Goal: Register for event/course

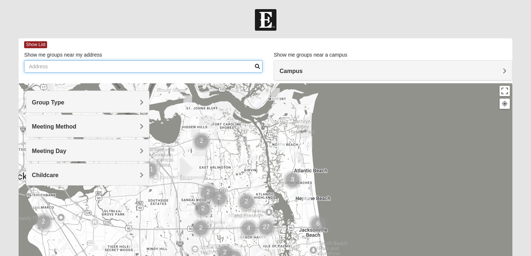
click at [115, 65] on input "Show me groups near my address" at bounding box center [143, 66] width 239 height 12
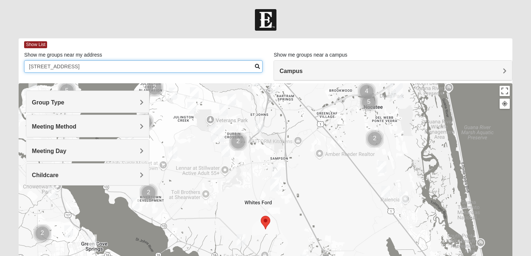
type input "585 superior blvd saint augustine"
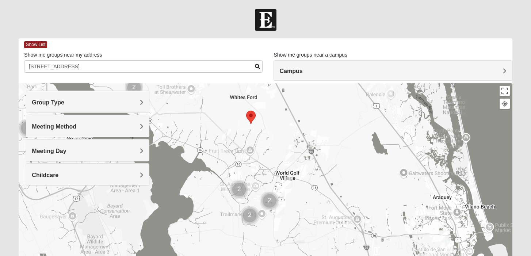
drag, startPoint x: 264, startPoint y: 190, endPoint x: 250, endPoint y: 84, distance: 106.9
click at [250, 84] on div at bounding box center [266, 229] width 494 height 292
click at [90, 103] on h4 "Group Type" at bounding box center [88, 102] width 112 height 7
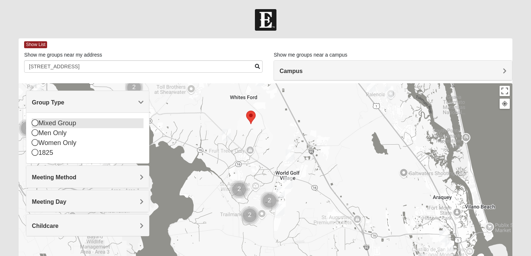
click at [79, 125] on div "Mixed Group" at bounding box center [88, 123] width 112 height 10
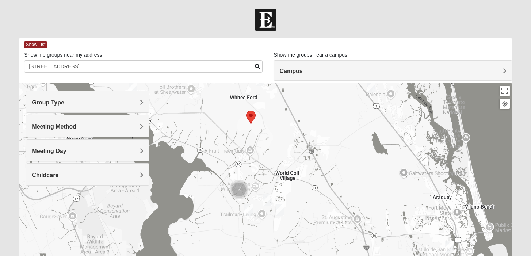
click at [82, 126] on h4 "Meeting Method" at bounding box center [88, 126] width 112 height 7
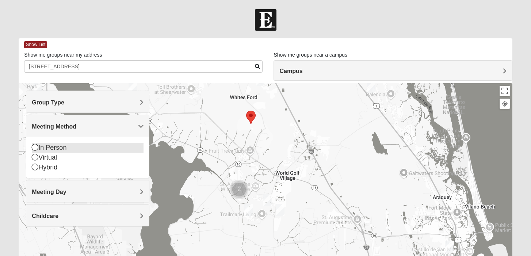
click at [75, 148] on div "In Person" at bounding box center [88, 148] width 112 height 10
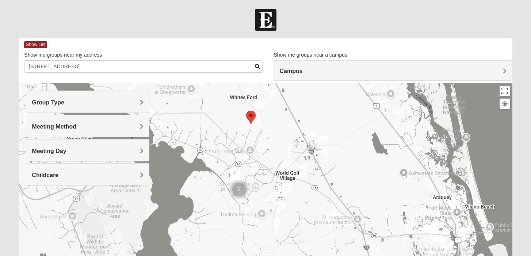
click at [78, 148] on h4 "Meeting Day" at bounding box center [88, 151] width 112 height 7
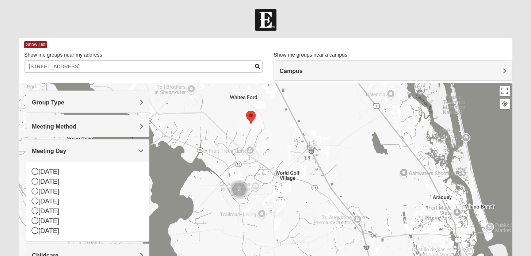
click at [78, 147] on div "Meeting Day" at bounding box center [87, 151] width 123 height 22
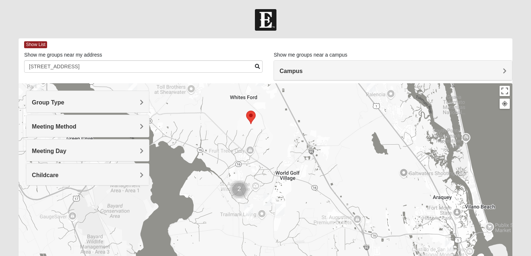
drag, startPoint x: 389, startPoint y: 198, endPoint x: 389, endPoint y: 193, distance: 5.1
click at [389, 198] on div at bounding box center [266, 229] width 494 height 292
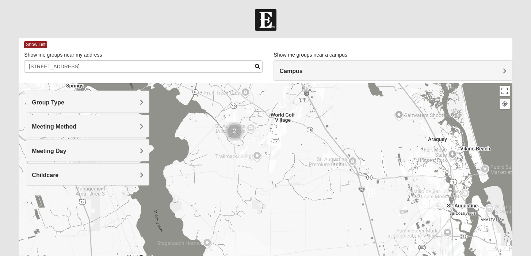
drag, startPoint x: 301, startPoint y: 161, endPoint x: 296, endPoint y: 102, distance: 58.6
click at [296, 102] on div at bounding box center [266, 229] width 494 height 292
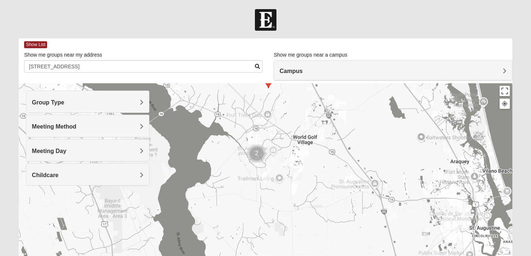
drag, startPoint x: 324, startPoint y: 178, endPoint x: 347, endPoint y: 203, distance: 34.1
click at [347, 203] on div at bounding box center [266, 229] width 494 height 292
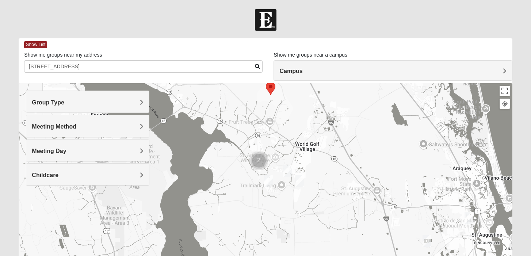
click at [255, 184] on div at bounding box center [266, 229] width 494 height 292
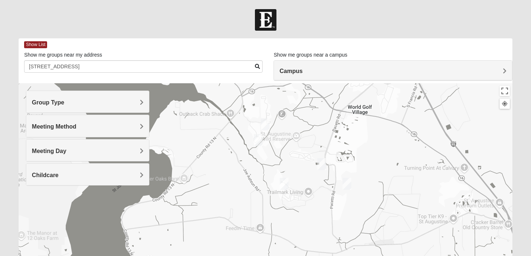
click at [255, 184] on div at bounding box center [266, 229] width 494 height 292
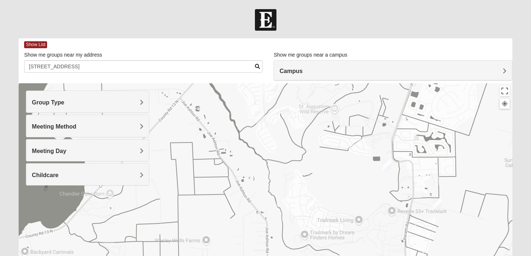
drag, startPoint x: 258, startPoint y: 182, endPoint x: 254, endPoint y: 197, distance: 15.8
click at [254, 197] on div at bounding box center [266, 229] width 494 height 292
click at [439, 205] on img "Mixed Longacre 32092" at bounding box center [437, 204] width 9 height 12
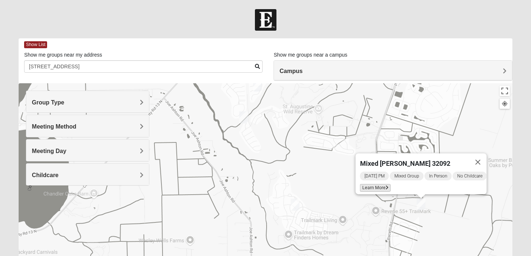
click at [376, 186] on span "Learn More" at bounding box center [375, 188] width 31 height 8
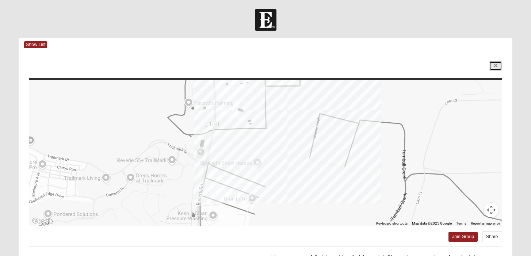
click at [494, 65] on icon at bounding box center [495, 66] width 3 height 4
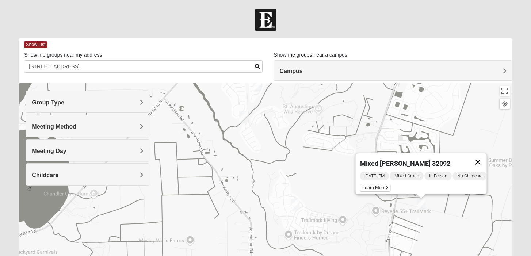
click at [486, 158] on button "Close" at bounding box center [478, 162] width 18 height 18
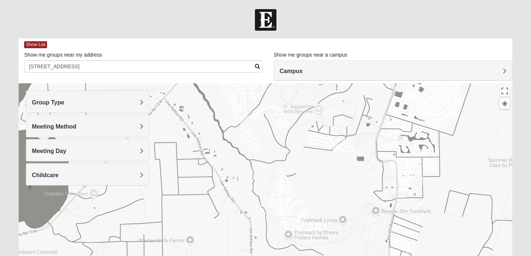
click at [296, 204] on img "Mixed Gates 32092" at bounding box center [295, 205] width 9 height 12
click at [352, 157] on button "Close" at bounding box center [349, 163] width 18 height 18
click at [372, 164] on img "Mixed De Jong 32092" at bounding box center [370, 165] width 9 height 12
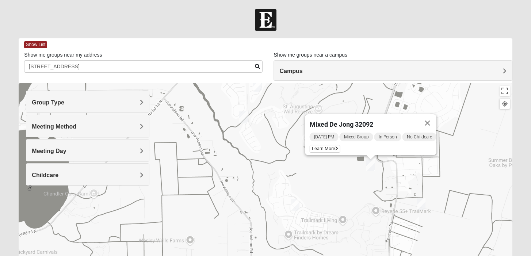
click at [347, 172] on div "Mixed De Jong 32092 Monday PM Mixed Group In Person No Childcare Learn More" at bounding box center [266, 229] width 494 height 292
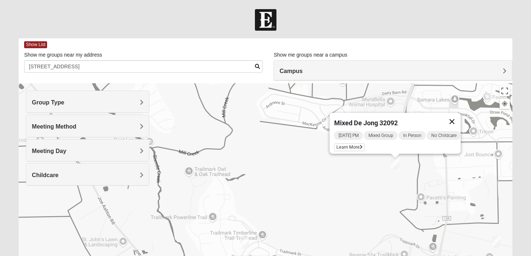
click at [455, 115] on button "Close" at bounding box center [452, 122] width 18 height 18
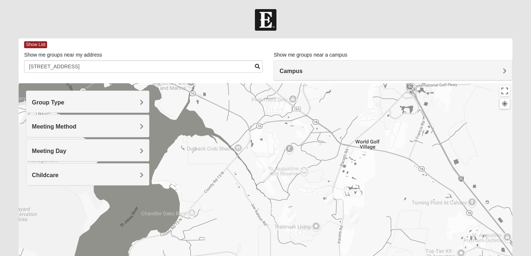
drag, startPoint x: 298, startPoint y: 191, endPoint x: 307, endPoint y: 212, distance: 21.9
click at [307, 212] on div at bounding box center [266, 229] width 494 height 292
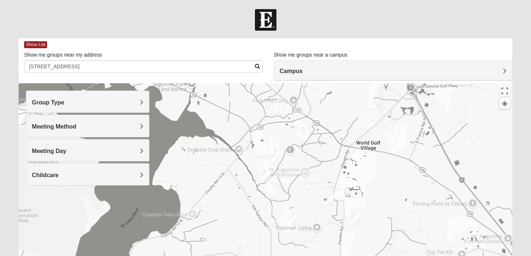
click at [264, 177] on img "Mixed Kruse 32092" at bounding box center [266, 176] width 9 height 12
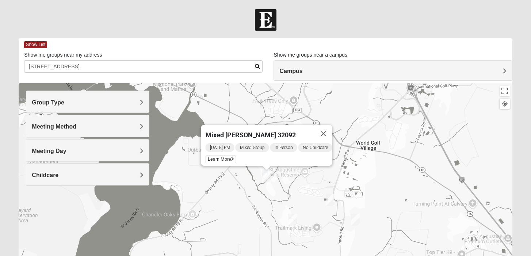
click at [290, 185] on div "Mixed Kruse 32092 Friday PM Mixed Group In Person No Childcare Learn More" at bounding box center [266, 229] width 494 height 292
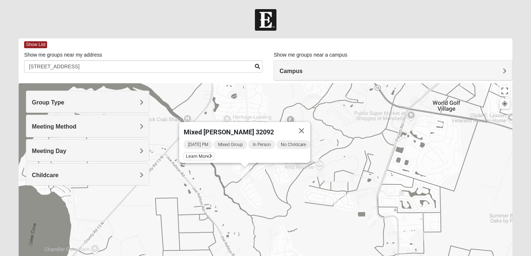
click at [257, 172] on div "Mixed Kruse 32092 Friday PM Mixed Group In Person No Childcare Learn More" at bounding box center [266, 229] width 494 height 292
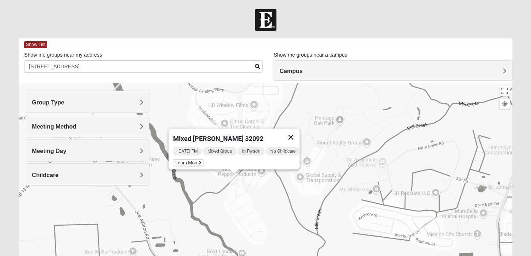
click at [295, 135] on button "Close" at bounding box center [291, 138] width 18 height 18
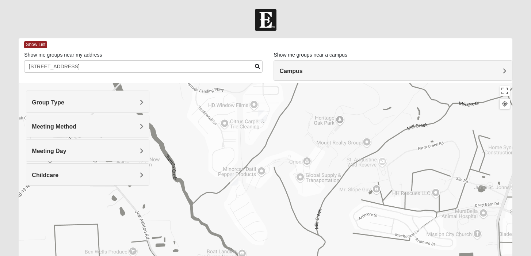
click at [262, 116] on img "Mixed Thomas 32092" at bounding box center [262, 116] width 9 height 12
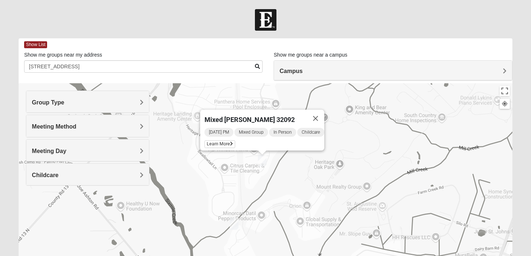
click at [102, 172] on h4 "Childcare" at bounding box center [88, 175] width 112 height 7
click at [235, 219] on img "Mixed Kruse 32092" at bounding box center [234, 224] width 9 height 12
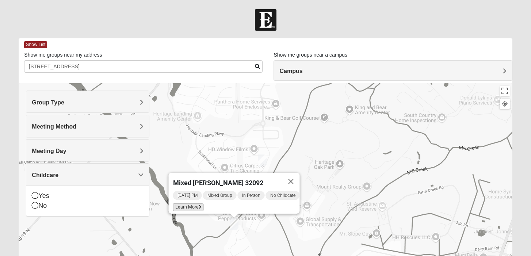
click at [193, 203] on span "Learn More" at bounding box center [188, 207] width 31 height 8
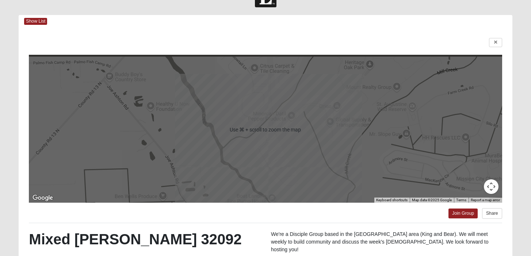
scroll to position [24, 0]
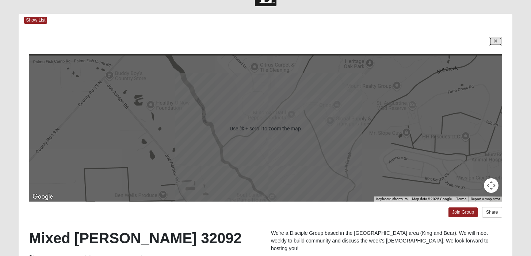
click at [496, 40] on icon at bounding box center [495, 41] width 3 height 4
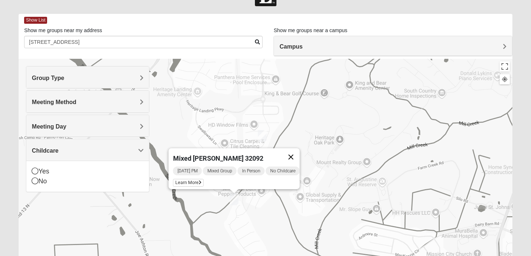
click at [295, 155] on button "Close" at bounding box center [291, 157] width 18 height 18
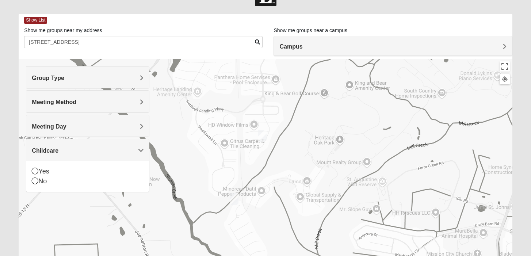
click at [266, 141] on img "Mixed Thomas 32092" at bounding box center [262, 136] width 9 height 12
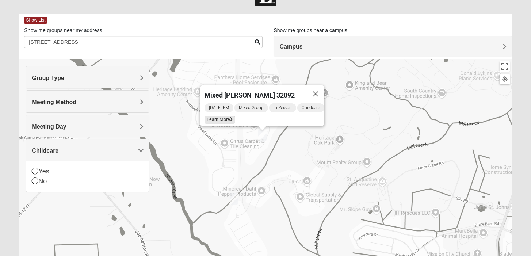
click at [225, 116] on span "Learn More" at bounding box center [220, 120] width 31 height 8
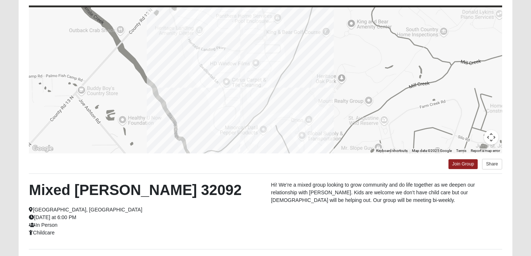
scroll to position [70, 0]
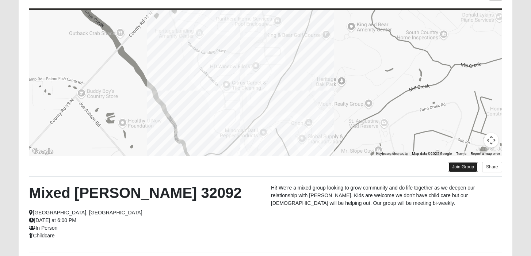
click at [463, 163] on link "Join Group" at bounding box center [463, 167] width 29 height 10
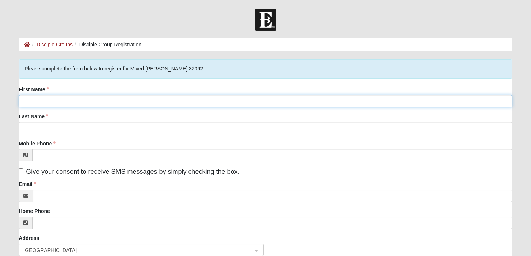
click at [223, 100] on input "First Name" at bounding box center [266, 101] width 494 height 12
type input "[PERSON_NAME]"
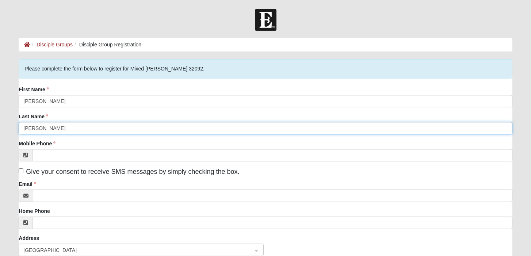
type input "[PERSON_NAME]"
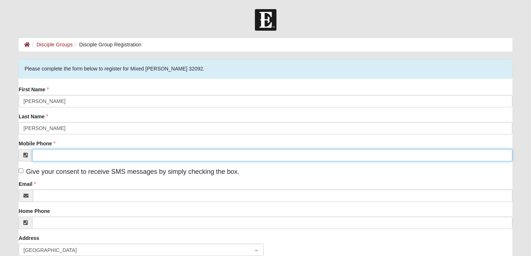
click at [202, 157] on input "Mobile Phone" at bounding box center [272, 155] width 480 height 12
type input "[PHONE_NUMBER]"
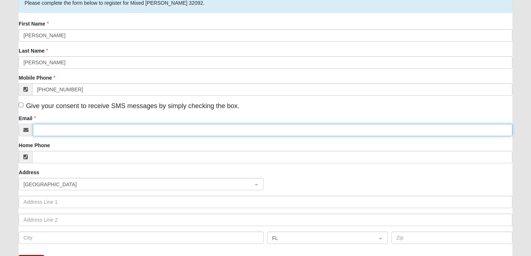
scroll to position [76, 0]
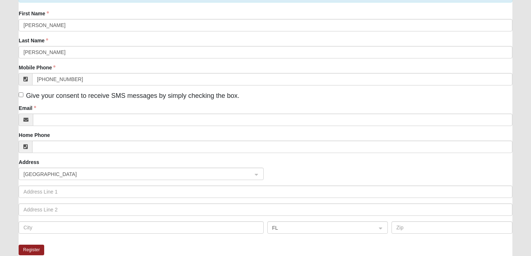
click at [24, 95] on label "Give your consent to receive SMS messages by simply checking the box." at bounding box center [129, 96] width 221 height 10
click at [23, 95] on input "Give your consent to receive SMS messages by simply checking the box." at bounding box center [21, 94] width 5 height 5
checkbox input "true"
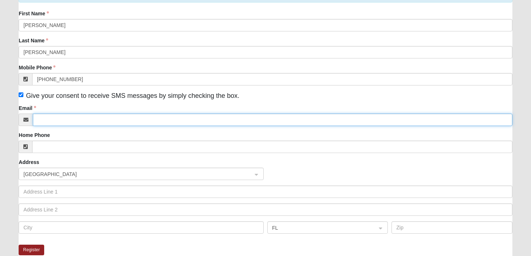
click at [60, 125] on input "Email" at bounding box center [272, 120] width 479 height 12
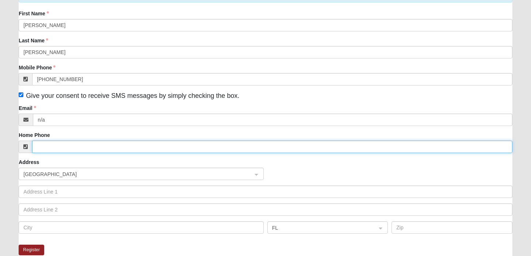
click at [77, 144] on input "Home Phone" at bounding box center [272, 147] width 480 height 12
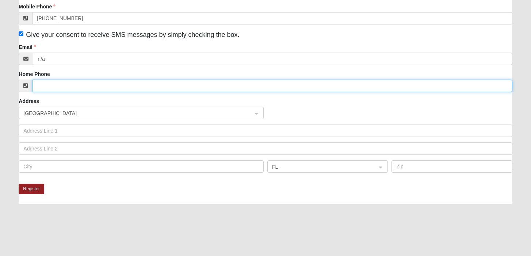
scroll to position [185, 0]
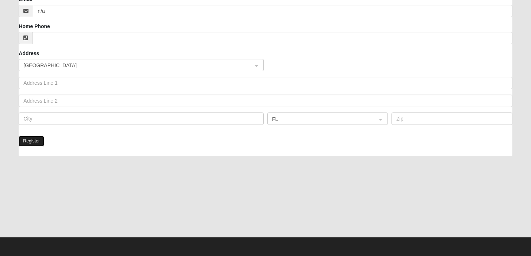
click at [34, 138] on button "Register" at bounding box center [32, 141] width 26 height 11
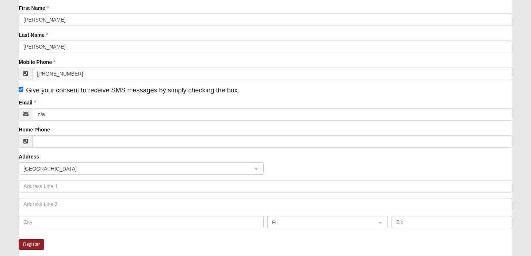
scroll to position [142, 0]
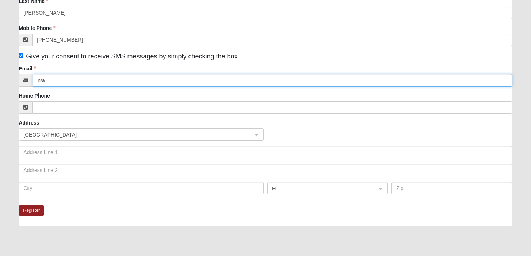
click at [85, 80] on input "n/a" at bounding box center [272, 80] width 479 height 12
type input "n"
type input "bekemed@gmail.com"
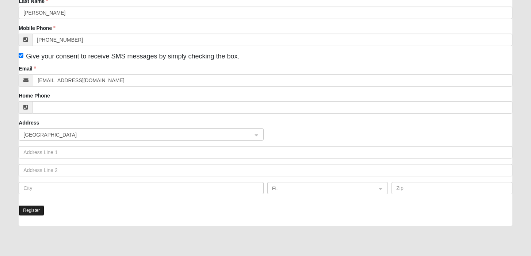
click at [38, 214] on button "Register" at bounding box center [32, 210] width 26 height 11
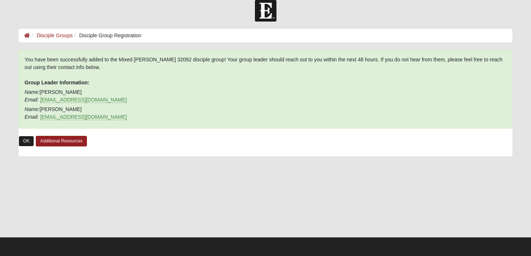
click at [29, 142] on link "OK" at bounding box center [26, 141] width 15 height 11
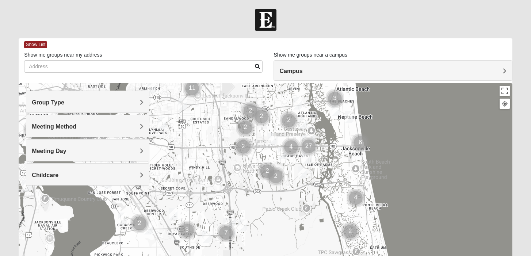
drag, startPoint x: 231, startPoint y: 184, endPoint x: 273, endPoint y: 103, distance: 91.8
click at [273, 103] on div at bounding box center [266, 229] width 494 height 292
click at [210, 187] on div at bounding box center [266, 229] width 494 height 292
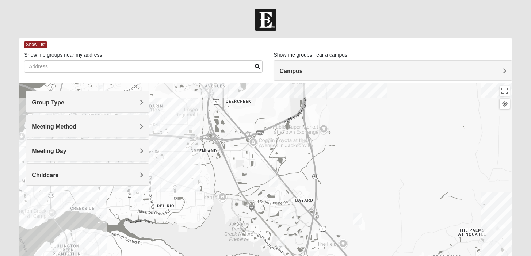
drag, startPoint x: 205, startPoint y: 209, endPoint x: 257, endPoint y: -58, distance: 271.8
click at [257, 0] on html "Log In Find A Group Error Show List Loading Groups" at bounding box center [265, 201] width 531 height 402
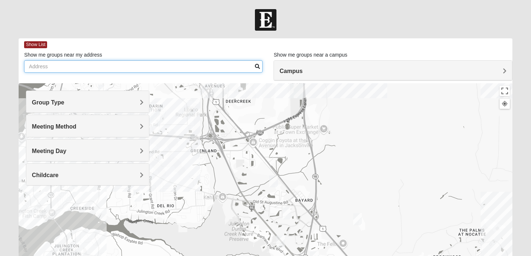
drag, startPoint x: 212, startPoint y: 62, endPoint x: 223, endPoint y: 17, distance: 46.7
click at [223, 17] on form "Log In Find A Group Error Show List Loading Groups" at bounding box center [265, 205] width 531 height 393
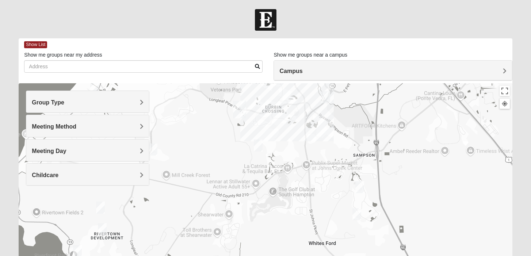
drag, startPoint x: 232, startPoint y: 181, endPoint x: 272, endPoint y: -58, distance: 242.3
click at [272, 0] on html "Log In Find A Group Error Show List Loading Groups" at bounding box center [265, 201] width 531 height 402
click at [90, 122] on div "Meeting Method" at bounding box center [87, 126] width 123 height 22
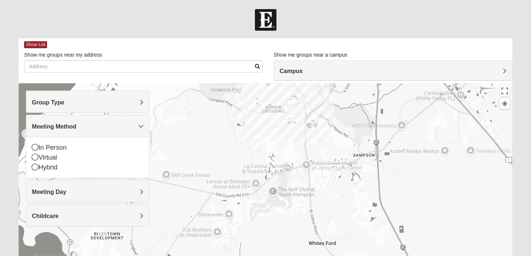
click at [92, 105] on h4 "Group Type" at bounding box center [88, 102] width 112 height 7
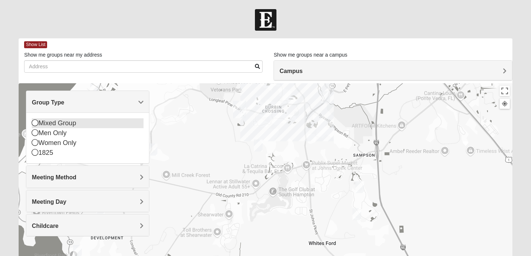
click at [37, 123] on icon at bounding box center [35, 122] width 7 height 7
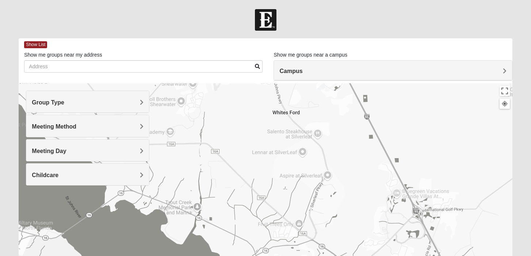
drag, startPoint x: 311, startPoint y: 179, endPoint x: 275, endPoint y: 50, distance: 134.3
click at [275, 50] on div "Show List Loading Groups Keywords Filter Additional Filters Campus Arlington Ba…" at bounding box center [266, 206] width 494 height 337
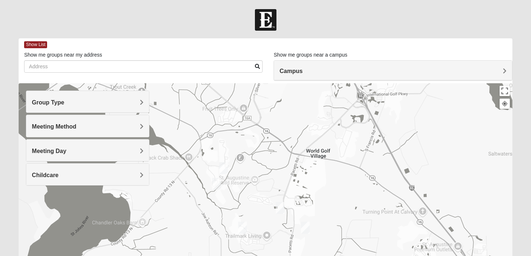
drag, startPoint x: 325, startPoint y: 193, endPoint x: 269, endPoint y: 77, distance: 129.1
click at [269, 77] on div "Show List Loading Groups Keywords Filter Additional Filters Campus Arlington Ba…" at bounding box center [266, 206] width 494 height 337
click at [281, 209] on img "Mixed De Jong 32092" at bounding box center [280, 208] width 9 height 12
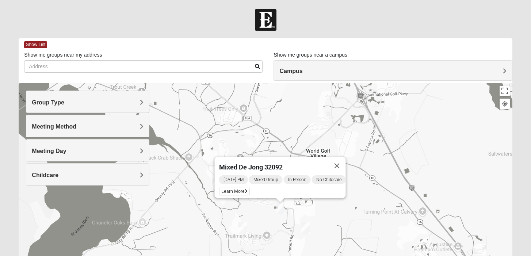
click at [307, 227] on img "Mixed Longacre 32092" at bounding box center [305, 228] width 9 height 12
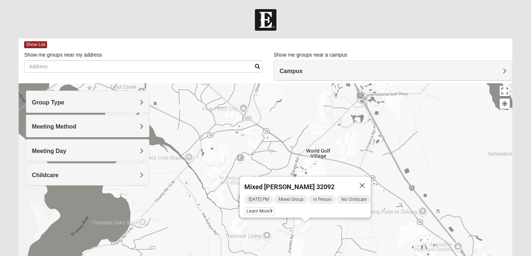
click at [217, 183] on img "Mixed Kruse 32092" at bounding box center [216, 184] width 9 height 12
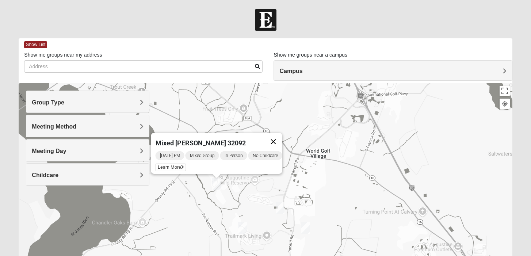
click at [275, 135] on button "Close" at bounding box center [273, 142] width 18 height 18
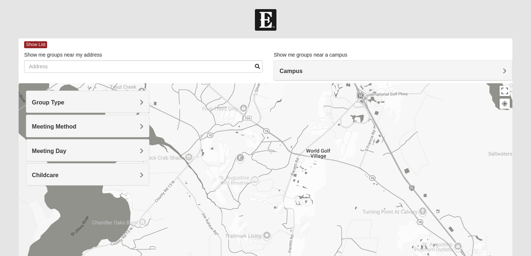
click at [222, 165] on img "Mixed Thomas 32092" at bounding box center [223, 168] width 9 height 12
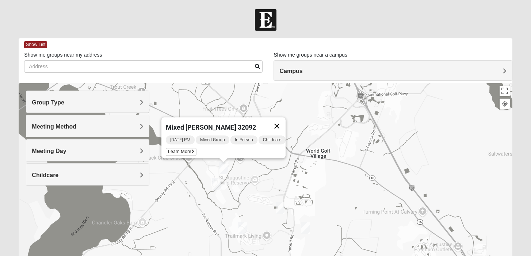
click at [286, 121] on button "Close" at bounding box center [277, 126] width 18 height 18
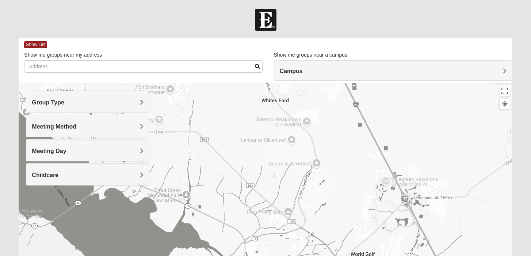
drag, startPoint x: 305, startPoint y: 187, endPoint x: 362, endPoint y: 291, distance: 118.4
click at [362, 256] on html "Log In Find A Group Error Show List Loading Groups" at bounding box center [265, 201] width 531 height 402
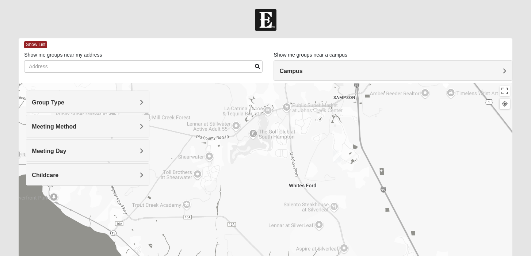
drag, startPoint x: 340, startPoint y: 198, endPoint x: 351, endPoint y: 286, distance: 88.1
click at [351, 256] on html "Log In Find A Group Error Show List Loading Groups" at bounding box center [265, 201] width 531 height 402
click at [337, 152] on img "Mixed Stevens 32092" at bounding box center [337, 157] width 9 height 12
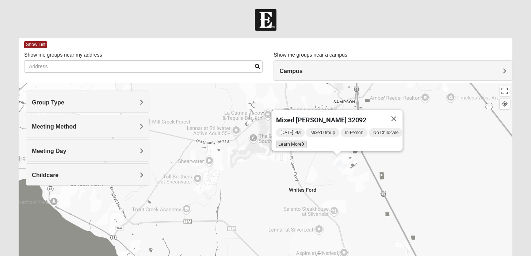
click at [288, 141] on span "Learn More" at bounding box center [291, 145] width 31 height 8
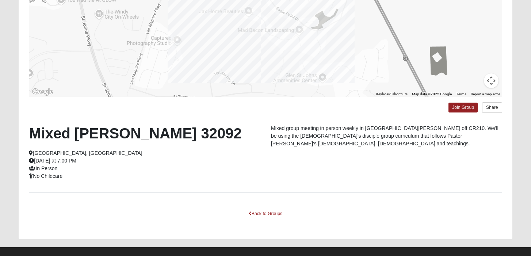
scroll to position [127, 0]
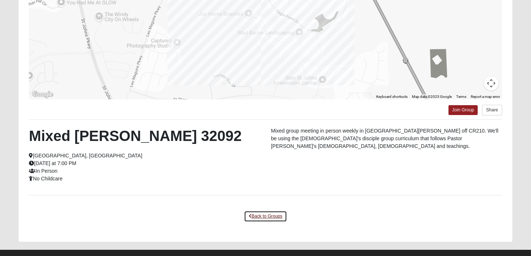
click at [264, 214] on link "Back to Groups" at bounding box center [265, 216] width 43 height 11
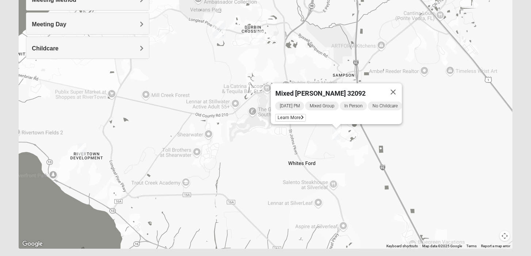
drag, startPoint x: 265, startPoint y: 113, endPoint x: 264, endPoint y: 213, distance: 100.8
click at [264, 213] on div "Mixed Stevens 32092 Wednesday PM Mixed Group In Person No Childcare Learn More" at bounding box center [266, 103] width 494 height 292
click at [81, 148] on img "Mixed Hunt 32259" at bounding box center [81, 149] width 9 height 12
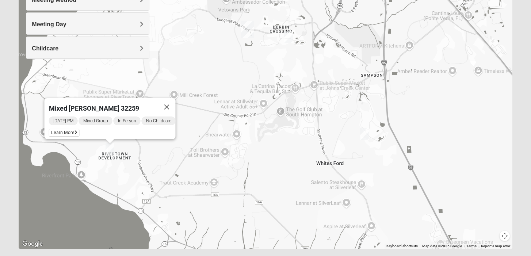
click at [287, 38] on img "Mixed Pline/Wednesday 32259" at bounding box center [288, 37] width 9 height 12
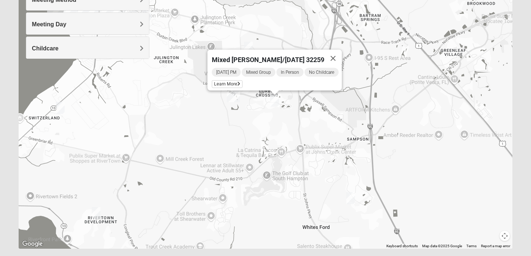
drag, startPoint x: 278, startPoint y: 72, endPoint x: 264, endPoint y: 137, distance: 66.5
click at [264, 137] on div "Mixed Pline/Wednesday 32259 Wednesday PM Mixed Group In Person No Childcare Lea…" at bounding box center [266, 103] width 494 height 292
click at [225, 80] on span "Learn More" at bounding box center [227, 84] width 31 height 8
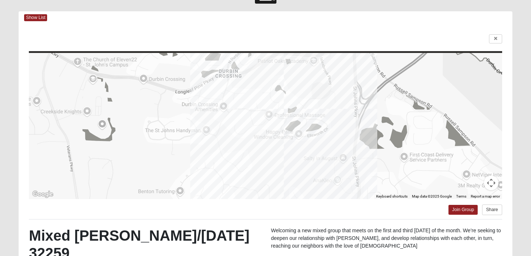
scroll to position [25, 0]
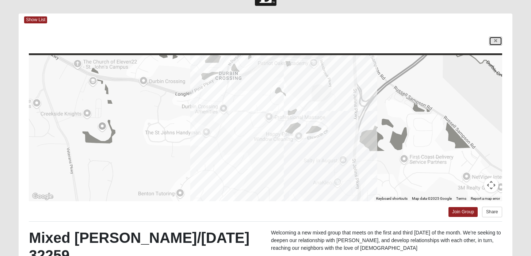
click at [493, 43] on link at bounding box center [495, 41] width 13 height 9
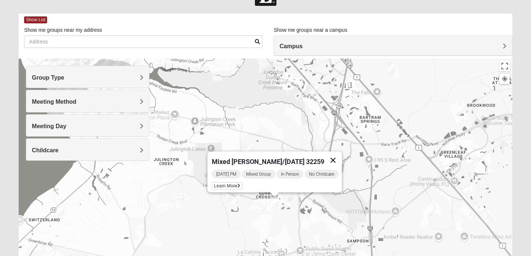
click at [340, 154] on button "Close" at bounding box center [333, 161] width 18 height 18
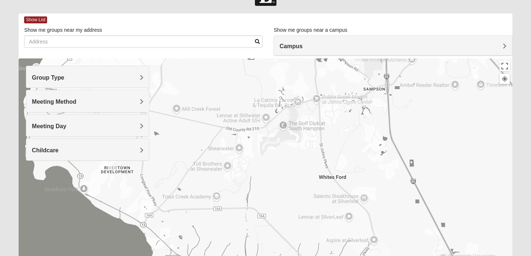
drag, startPoint x: 370, startPoint y: 201, endPoint x: 390, endPoint y: 46, distance: 156.5
click at [390, 46] on div "Show List Loading Groups Keywords Filter Additional Filters Campus Arlington Ba…" at bounding box center [266, 182] width 494 height 337
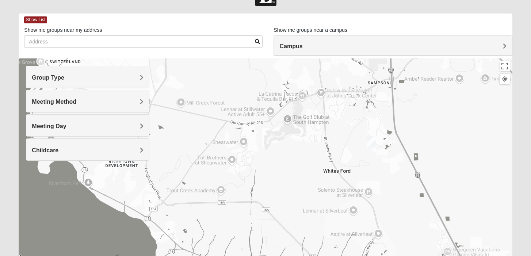
click at [372, 144] on img "Mixed Stevens 32092" at bounding box center [371, 142] width 9 height 12
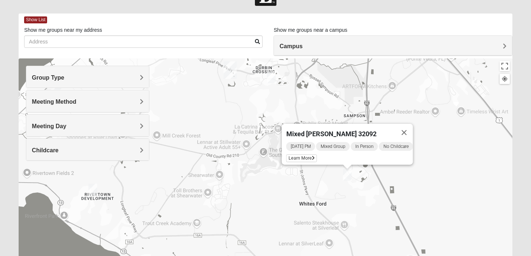
drag, startPoint x: 405, startPoint y: 193, endPoint x: 381, endPoint y: 227, distance: 41.6
click at [381, 227] on div "Mixed Stevens 32092 Wednesday PM Mixed Group In Person No Childcare Learn More" at bounding box center [266, 204] width 494 height 292
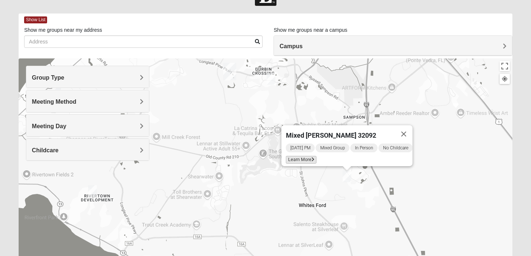
click at [295, 156] on span "Learn More" at bounding box center [301, 160] width 31 height 8
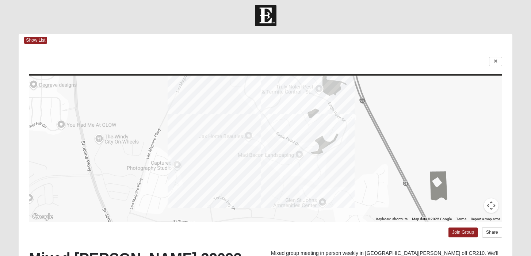
scroll to position [0, 0]
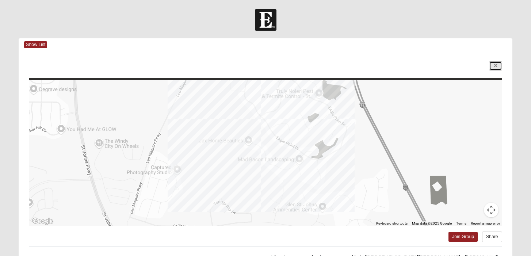
click at [497, 66] on icon at bounding box center [495, 66] width 3 height 4
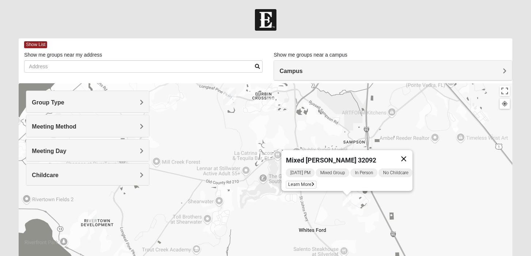
click at [412, 156] on button "Close" at bounding box center [404, 159] width 18 height 18
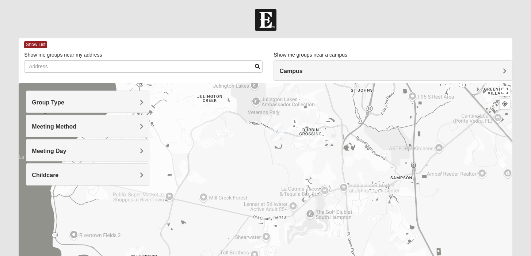
drag, startPoint x: 345, startPoint y: 171, endPoint x: 392, endPoint y: 204, distance: 57.7
click at [392, 204] on div at bounding box center [266, 229] width 494 height 292
click at [320, 134] on img "Mixed Pline/Wednesday 32259" at bounding box center [317, 138] width 9 height 12
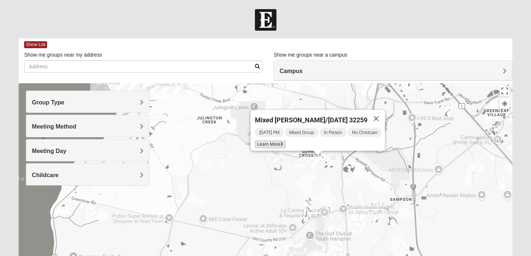
click at [270, 141] on span "Learn More" at bounding box center [270, 145] width 31 height 8
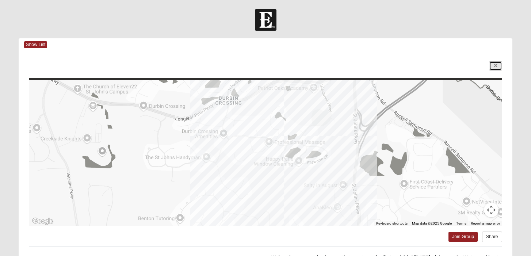
click at [499, 64] on link at bounding box center [495, 65] width 13 height 9
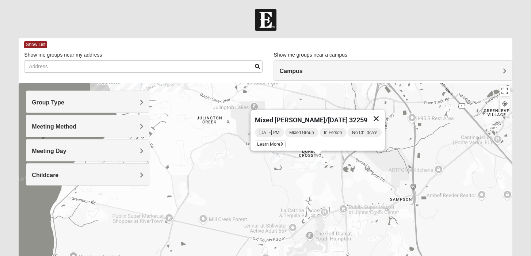
click at [381, 117] on button "Close" at bounding box center [377, 119] width 18 height 18
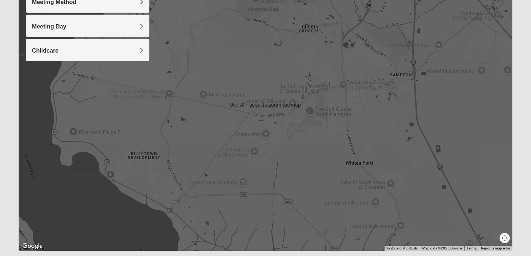
scroll to position [125, 0]
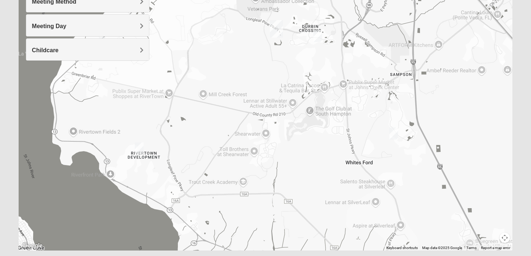
click at [393, 134] on img "Mixed Stevens 32092" at bounding box center [393, 133] width 9 height 12
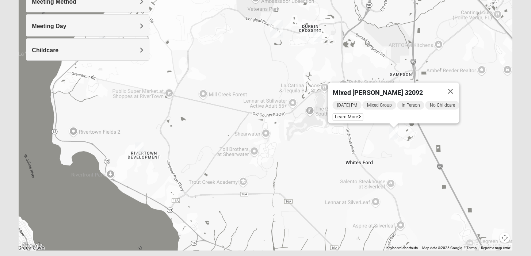
click at [141, 146] on img "Mixed Hunt 32259" at bounding box center [139, 148] width 9 height 12
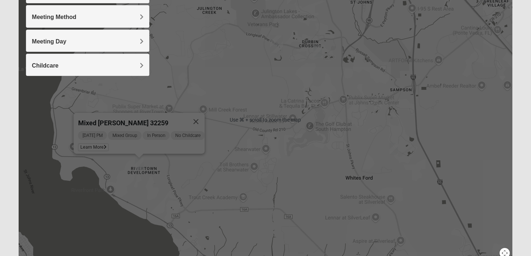
scroll to position [106, 0]
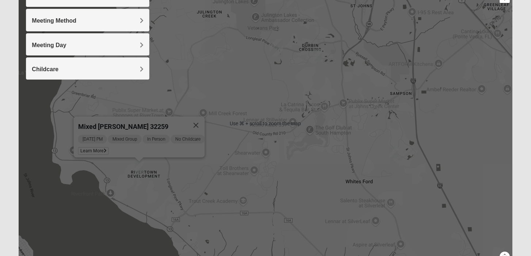
click at [364, 183] on div "Mixed Hunt 32259 Sunday PM Mixed Group In Person No Childcare Learn More" at bounding box center [266, 123] width 494 height 292
click at [492, 141] on div "Mixed Hunt 32259 Sunday PM Mixed Group In Person No Childcare Learn More" at bounding box center [266, 123] width 494 height 292
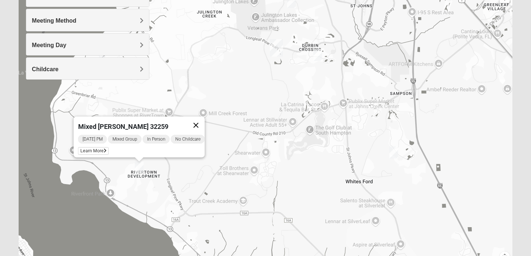
click at [198, 122] on button "Close" at bounding box center [196, 126] width 18 height 18
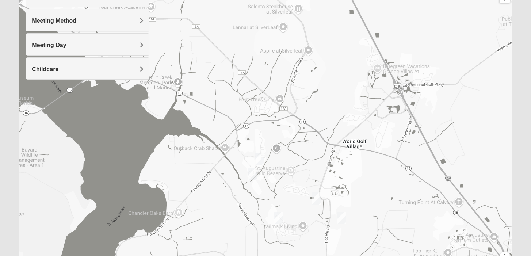
drag, startPoint x: 354, startPoint y: 137, endPoint x: 261, endPoint y: -58, distance: 216.0
click at [261, 0] on html "Log In Find A Group Error Show List Loading Groups" at bounding box center [265, 95] width 531 height 402
click at [260, 157] on img "Mixed Thomas 32092" at bounding box center [259, 159] width 9 height 12
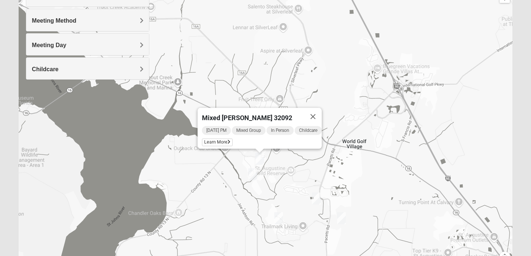
click at [252, 172] on img "Mixed Kruse 32092" at bounding box center [252, 174] width 9 height 12
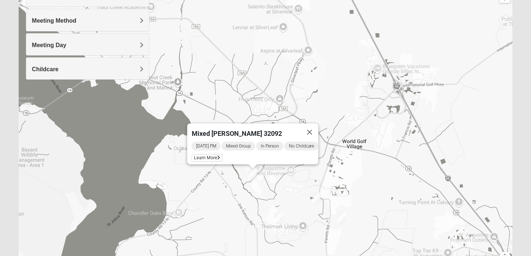
click at [279, 216] on img "Mixed Gates 32092" at bounding box center [278, 218] width 9 height 12
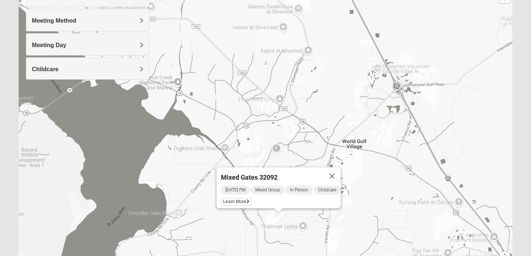
click at [343, 219] on img "Mixed Longacre 32092" at bounding box center [341, 218] width 9 height 12
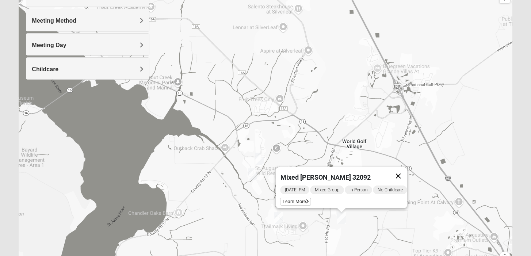
click at [404, 175] on button "Close" at bounding box center [398, 176] width 18 height 18
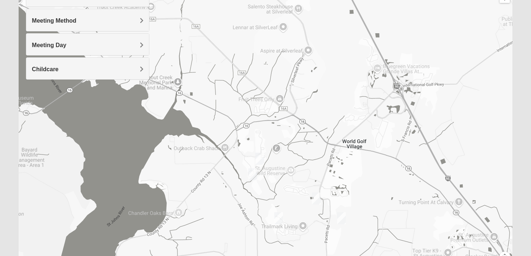
click at [317, 203] on img "Mixed De Jong 32092" at bounding box center [316, 199] width 9 height 12
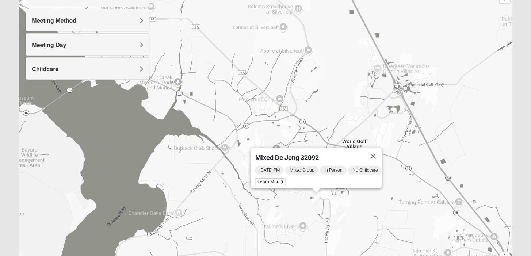
click at [216, 182] on div "Mixed De Jong 32092 Monday PM Mixed Group In Person No Childcare Learn More" at bounding box center [266, 123] width 494 height 292
click at [373, 153] on button "Close" at bounding box center [373, 157] width 18 height 18
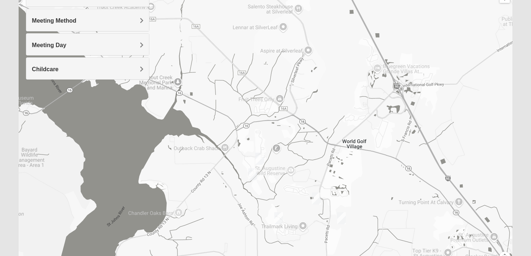
click at [253, 173] on img "Mixed Kruse 32092" at bounding box center [252, 174] width 9 height 12
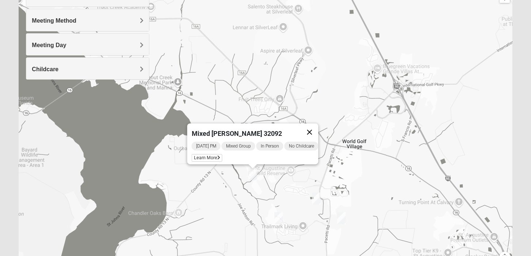
click at [312, 126] on button "Close" at bounding box center [310, 132] width 18 height 18
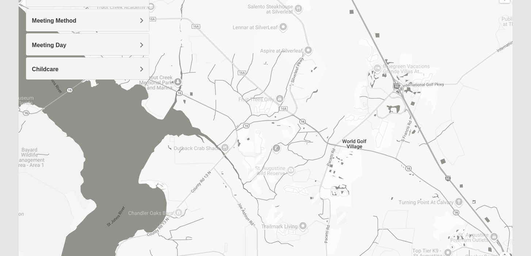
click at [359, 146] on div "To navigate, press the arrow keys." at bounding box center [266, 123] width 494 height 292
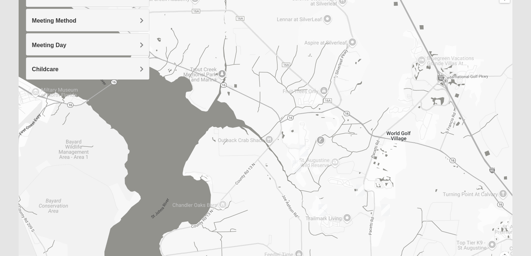
drag, startPoint x: 333, startPoint y: 123, endPoint x: 384, endPoint y: 120, distance: 51.3
click at [384, 120] on div at bounding box center [266, 123] width 494 height 292
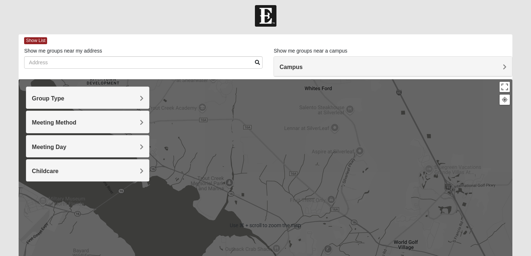
scroll to position [0, 0]
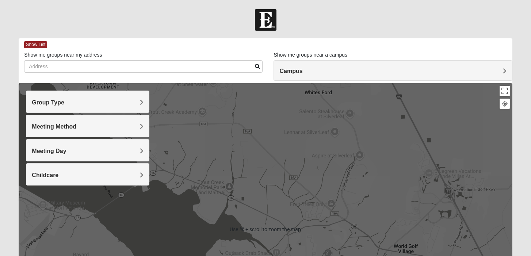
click at [110, 102] on h4 "Group Type" at bounding box center [88, 102] width 112 height 7
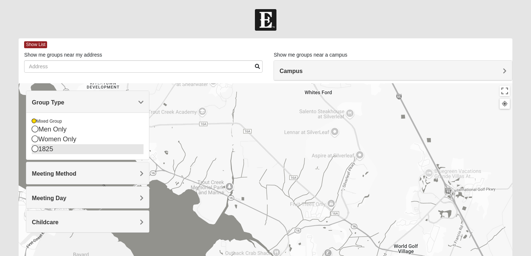
click at [59, 151] on div "1825" at bounding box center [88, 149] width 112 height 10
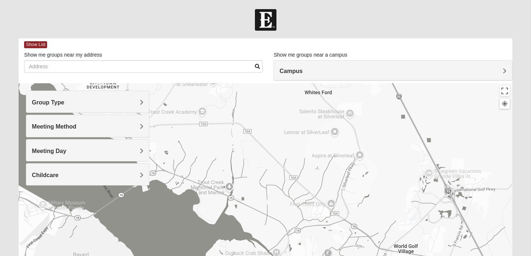
click at [83, 101] on h4 "Group Type" at bounding box center [88, 102] width 112 height 7
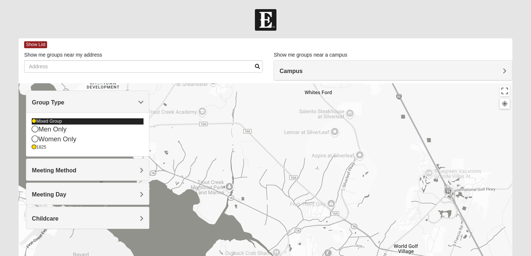
click at [60, 122] on div "Mixed Group" at bounding box center [88, 121] width 112 height 6
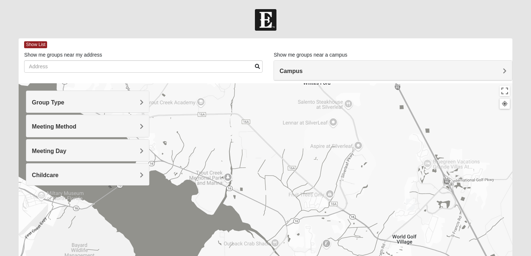
drag, startPoint x: 261, startPoint y: 190, endPoint x: 254, endPoint y: 188, distance: 7.6
click at [254, 188] on div at bounding box center [266, 229] width 494 height 292
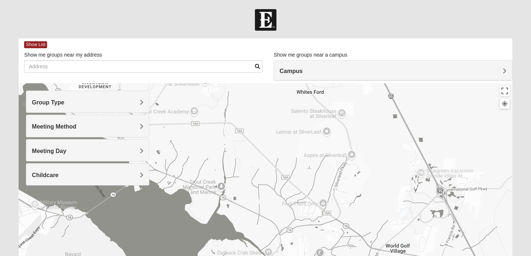
click at [403, 213] on img "1825 Mixed Barfield 32092" at bounding box center [404, 214] width 9 height 12
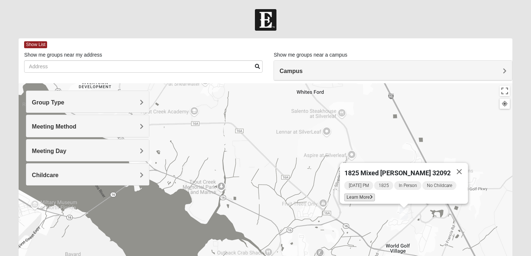
click at [370, 194] on span "Learn More" at bounding box center [359, 198] width 31 height 8
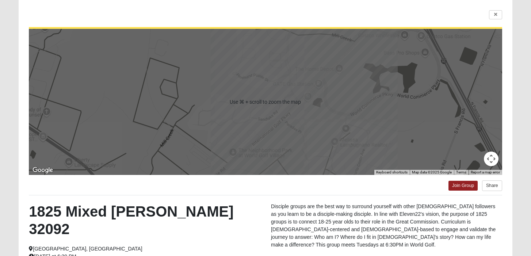
scroll to position [44, 0]
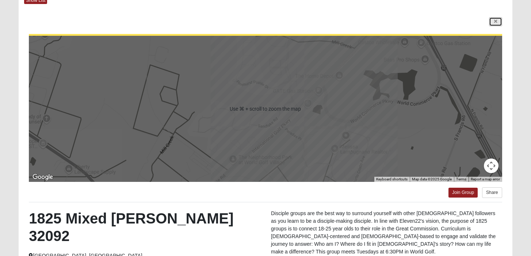
click at [498, 23] on link at bounding box center [495, 21] width 13 height 9
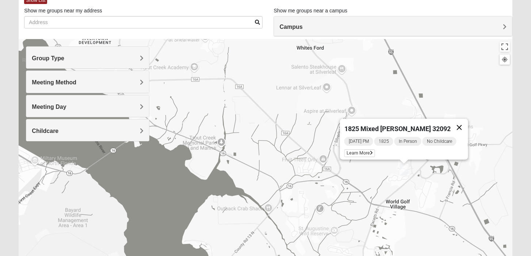
click at [457, 126] on button "Close" at bounding box center [459, 128] width 18 height 18
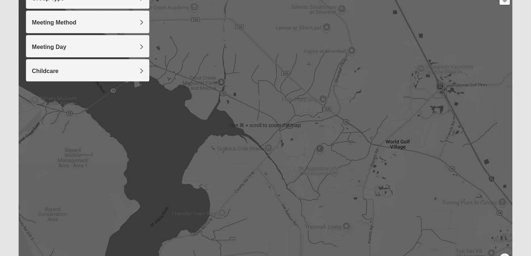
scroll to position [146, 0]
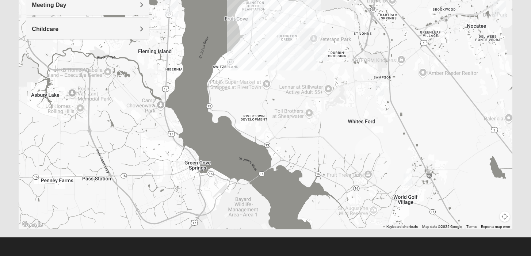
drag, startPoint x: 409, startPoint y: 127, endPoint x: 414, endPoint y: 212, distance: 84.9
click at [414, 212] on div at bounding box center [266, 83] width 494 height 292
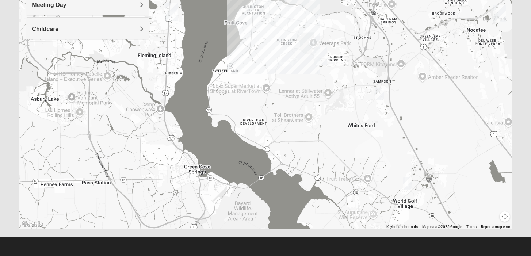
click at [380, 94] on img "1825 Mixed Lovin/Hale 32092" at bounding box center [379, 94] width 9 height 12
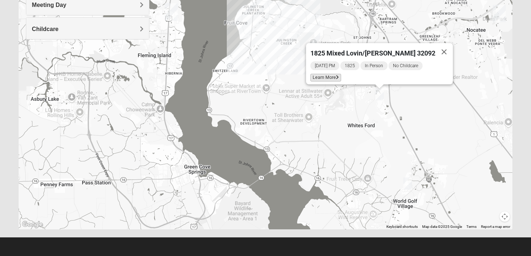
click at [341, 74] on span "Learn More" at bounding box center [326, 78] width 31 height 8
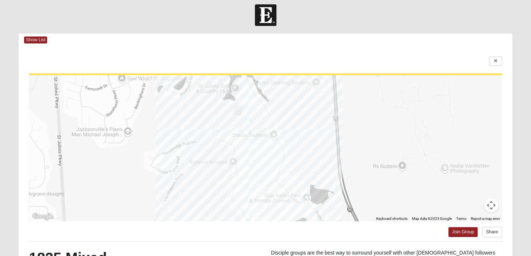
scroll to position [0, 0]
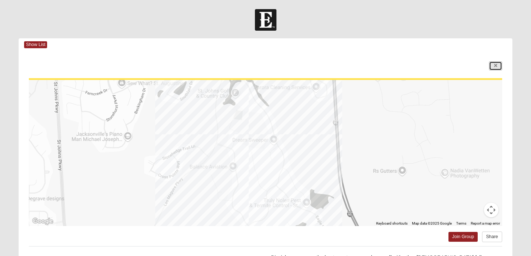
click at [492, 64] on link at bounding box center [495, 65] width 13 height 9
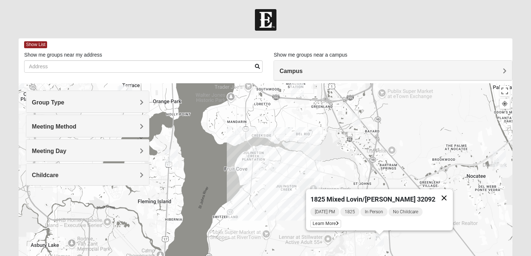
click at [436, 198] on button "Close" at bounding box center [444, 198] width 18 height 18
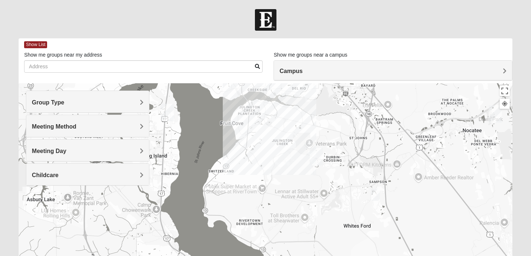
drag, startPoint x: 436, startPoint y: 195, endPoint x: 430, endPoint y: 146, distance: 49.7
click at [430, 146] on div at bounding box center [266, 229] width 494 height 292
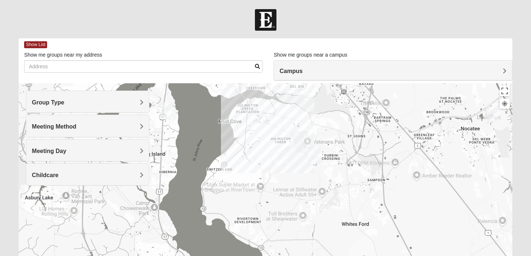
click at [133, 106] on h4 "Group Type" at bounding box center [88, 102] width 112 height 7
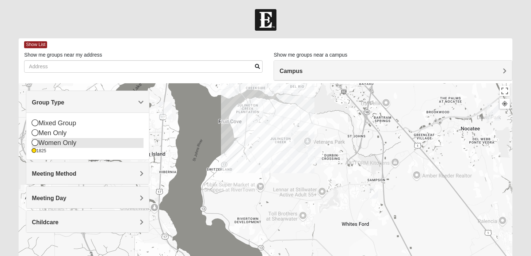
click at [65, 138] on div "Women Only" at bounding box center [88, 143] width 112 height 10
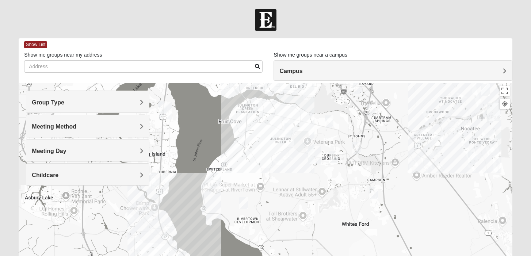
click at [65, 138] on div "Group Type Mixed Group Men Only Women Only 1825 Meeting Method In Person Virtua…" at bounding box center [87, 138] width 123 height 95
click at [66, 103] on h4 "Group Type" at bounding box center [88, 102] width 112 height 7
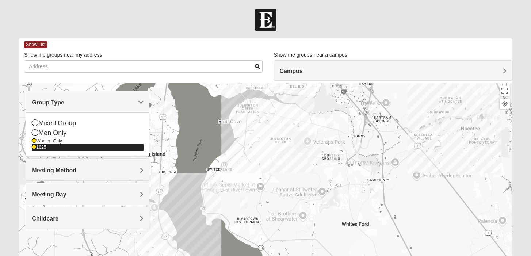
click at [43, 149] on div "1825" at bounding box center [88, 147] width 112 height 6
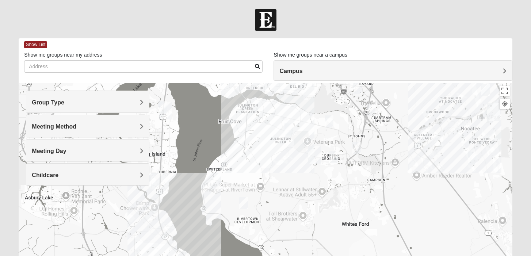
click at [334, 156] on img "Womens Pline 32259" at bounding box center [334, 157] width 9 height 12
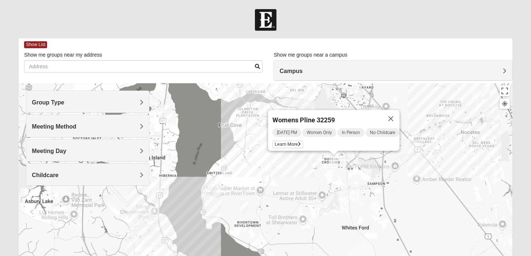
click at [244, 206] on img "Womens Caro 32259" at bounding box center [243, 207] width 9 height 12
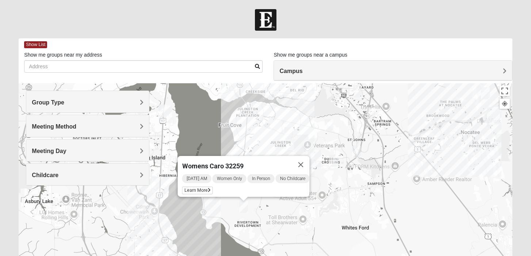
click at [359, 152] on img "Womens Herron 32259" at bounding box center [356, 152] width 9 height 12
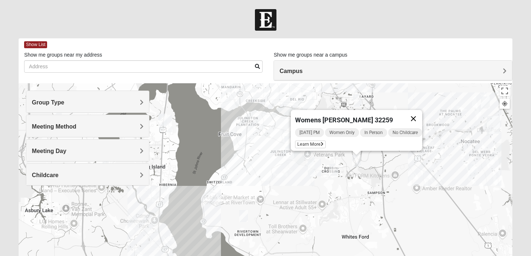
click at [422, 110] on button "Close" at bounding box center [414, 119] width 18 height 18
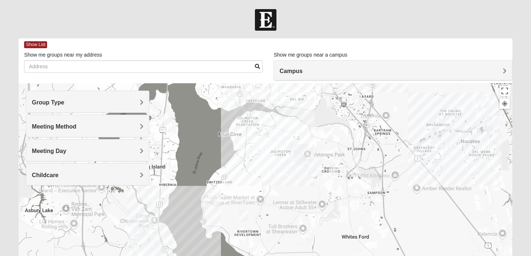
click at [288, 146] on img "Womens Iliff 32259" at bounding box center [289, 142] width 9 height 12
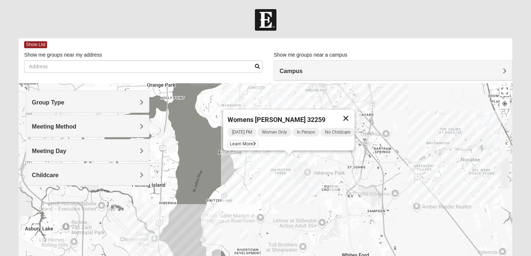
click at [350, 112] on button "Close" at bounding box center [346, 119] width 18 height 18
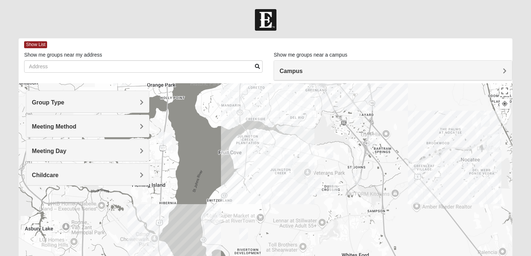
click at [328, 152] on img "Womens Urbanski 32259" at bounding box center [329, 152] width 9 height 12
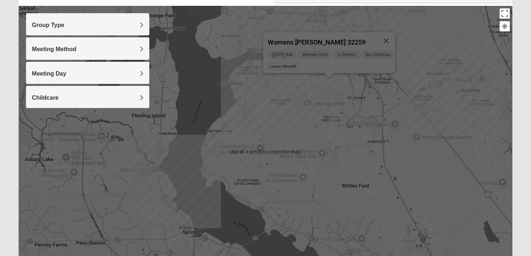
scroll to position [88, 0]
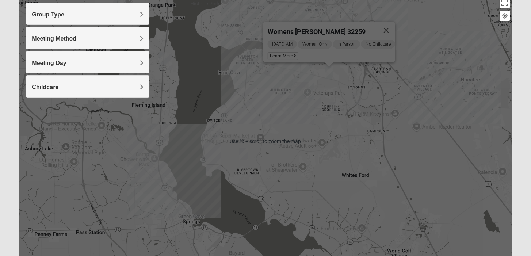
click at [244, 153] on img "Womens Caro 32259" at bounding box center [243, 154] width 9 height 12
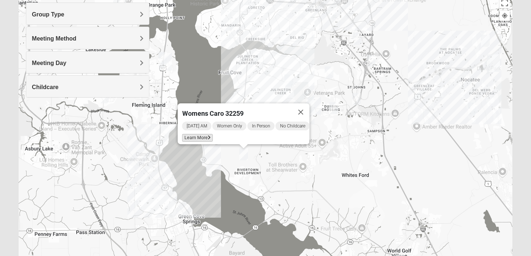
click at [198, 134] on span "Learn More" at bounding box center [197, 138] width 31 height 8
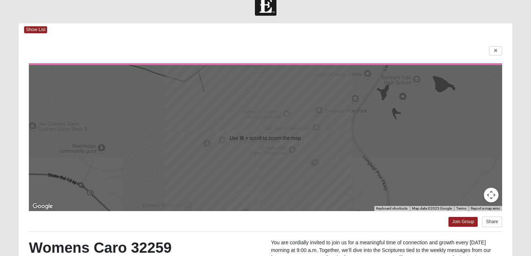
scroll to position [0, 0]
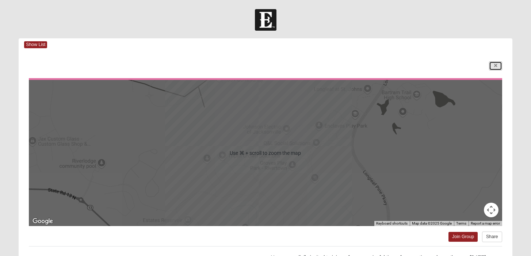
click at [497, 66] on icon at bounding box center [495, 66] width 3 height 4
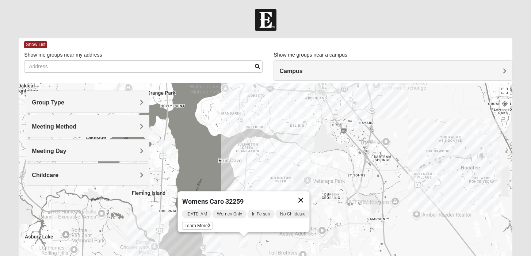
click at [307, 195] on button "Close" at bounding box center [301, 200] width 18 height 18
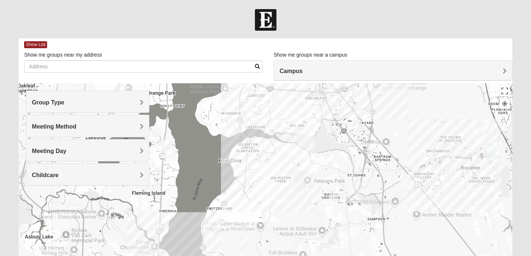
click at [113, 149] on h4 "Meeting Day" at bounding box center [88, 151] width 112 height 7
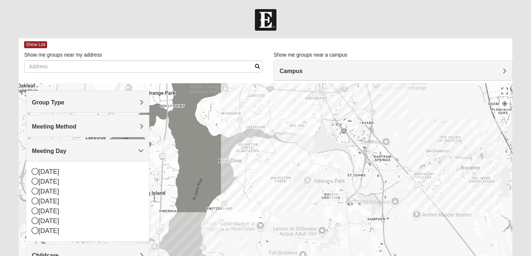
click at [113, 149] on h4 "Meeting Day" at bounding box center [88, 151] width 112 height 7
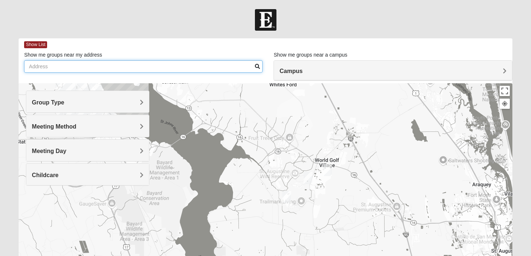
drag, startPoint x: 256, startPoint y: 190, endPoint x: 182, endPoint y: 6, distance: 198.3
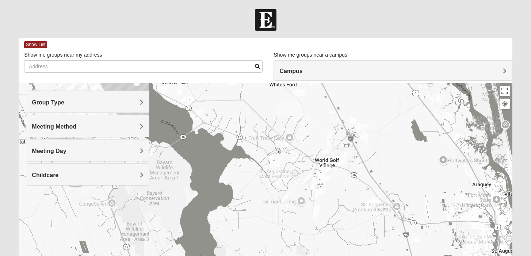
click at [182, 6] on body "Log In Find A Group Error Show List Loading Groups" at bounding box center [265, 201] width 531 height 402
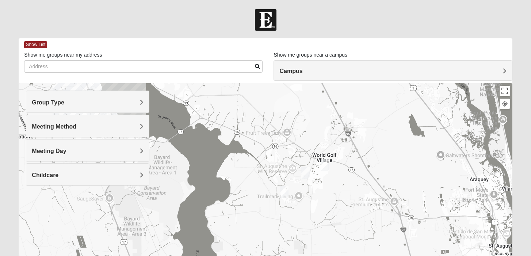
click at [283, 191] on img "Womens Worsham / Schultheis 32092" at bounding box center [284, 192] width 9 height 12
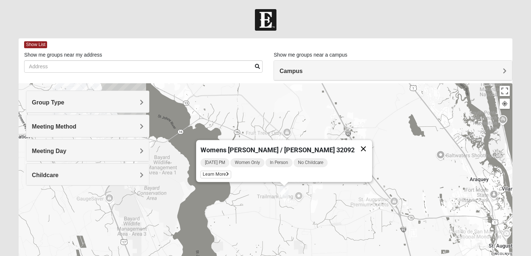
click at [355, 144] on button "Close" at bounding box center [364, 149] width 18 height 18
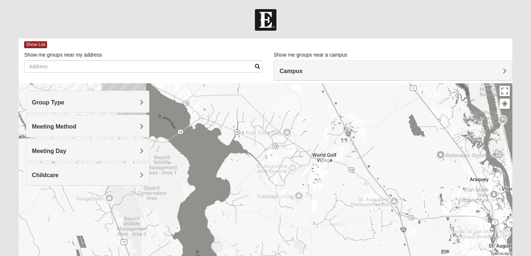
click at [307, 170] on img "Womens Edwards" at bounding box center [305, 173] width 9 height 12
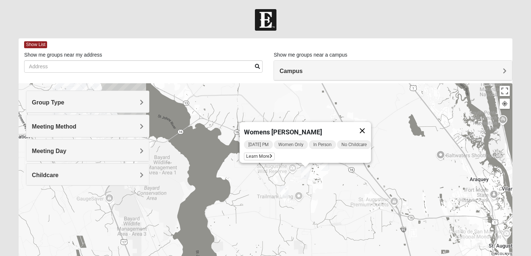
click at [371, 126] on button "Close" at bounding box center [363, 131] width 18 height 18
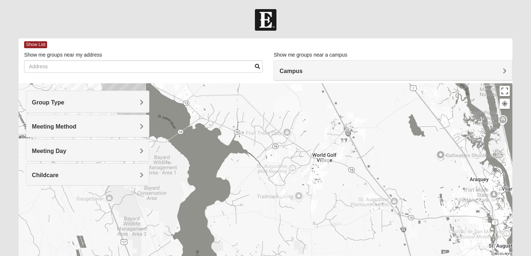
click at [326, 166] on img "Womens Shesterenko 32092" at bounding box center [325, 165] width 9 height 12
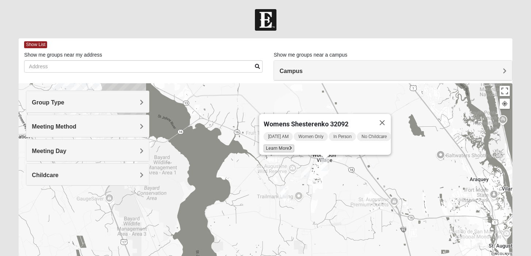
click at [282, 145] on span "Learn More" at bounding box center [278, 149] width 31 height 8
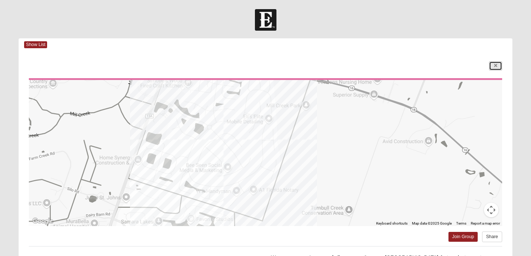
click at [499, 64] on link at bounding box center [495, 65] width 13 height 9
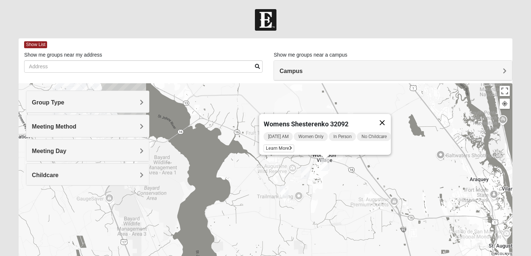
click at [388, 117] on button "Close" at bounding box center [382, 123] width 18 height 18
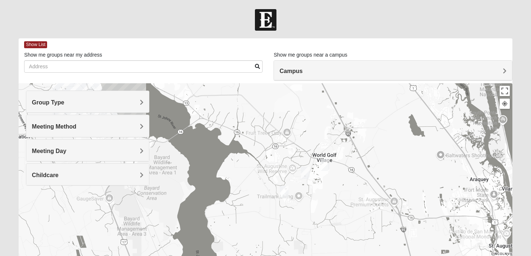
click at [325, 162] on img "Womens Shesterenko 32092" at bounding box center [325, 165] width 9 height 12
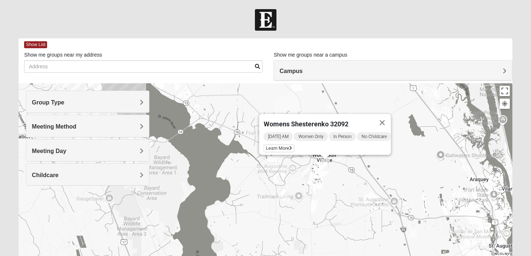
click at [308, 173] on img "Womens Edwards" at bounding box center [305, 173] width 9 height 12
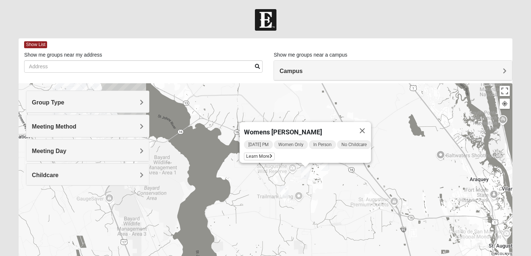
click at [285, 190] on img "Womens Worsham / Schultheis 32092" at bounding box center [284, 192] width 9 height 12
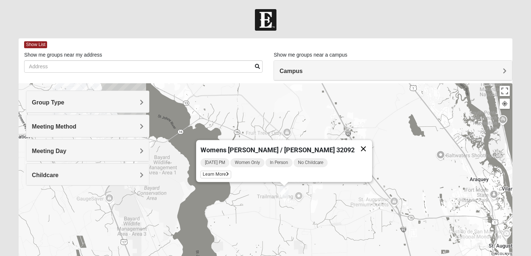
click at [355, 143] on button "Close" at bounding box center [364, 149] width 18 height 18
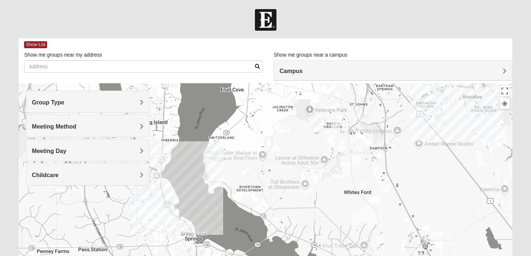
drag, startPoint x: 374, startPoint y: 179, endPoint x: 444, endPoint y: 291, distance: 131.5
click at [444, 256] on html "Log In Find A Group Error Show List Loading Groups" at bounding box center [265, 201] width 531 height 402
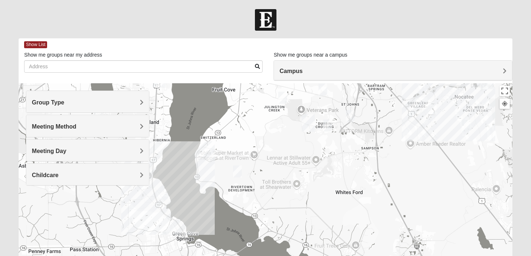
click at [330, 123] on img "Womens Pline 32259" at bounding box center [327, 125] width 9 height 12
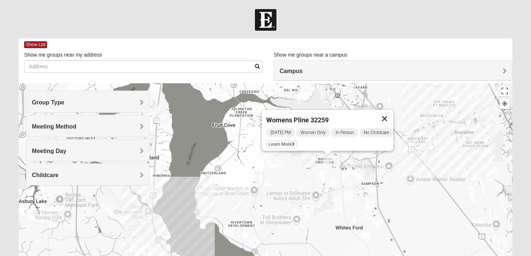
click at [392, 114] on button "Close" at bounding box center [385, 119] width 18 height 18
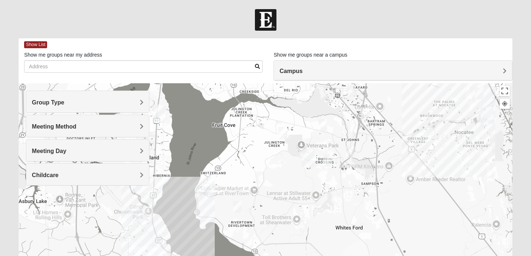
click at [351, 150] on img "Womens Herron 32259" at bounding box center [350, 152] width 9 height 12
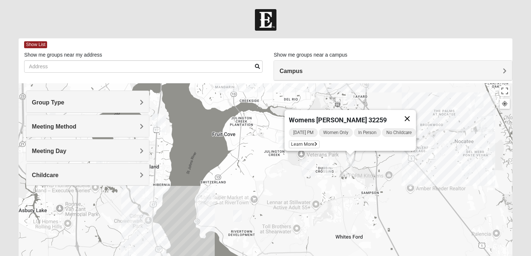
click at [413, 115] on button "Close" at bounding box center [408, 119] width 18 height 18
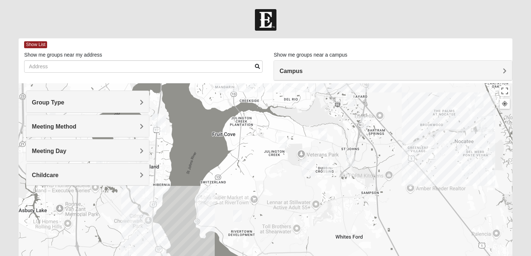
click at [323, 133] on img "Womens Urbanski 32259" at bounding box center [323, 134] width 9 height 12
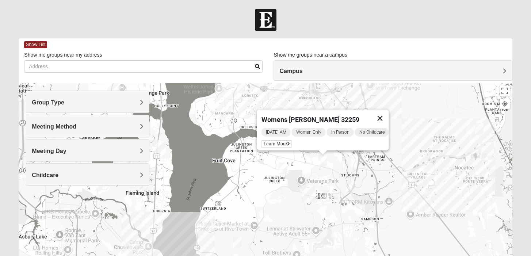
click at [384, 111] on button "Close" at bounding box center [380, 119] width 18 height 18
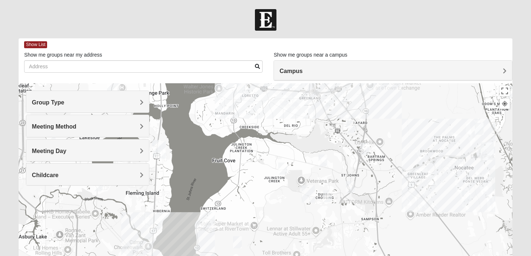
click at [286, 168] on img "Womens Iliff 32259" at bounding box center [282, 169] width 9 height 12
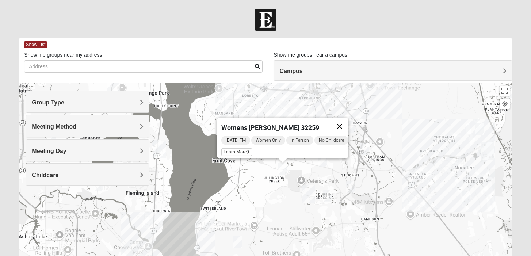
click at [348, 122] on button "Close" at bounding box center [340, 127] width 18 height 18
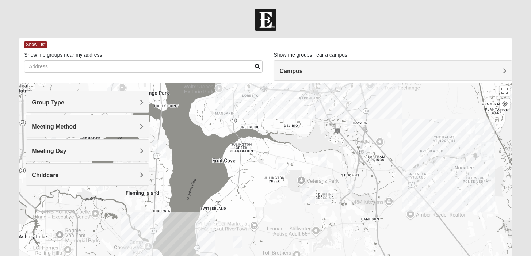
click at [322, 164] on img "Womens Urbanski 32259" at bounding box center [323, 161] width 9 height 12
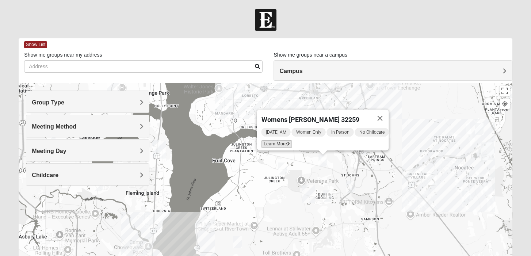
click at [277, 141] on span "Learn More" at bounding box center [276, 144] width 31 height 8
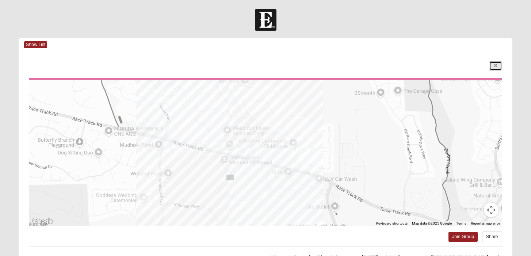
click at [496, 63] on link at bounding box center [495, 65] width 13 height 9
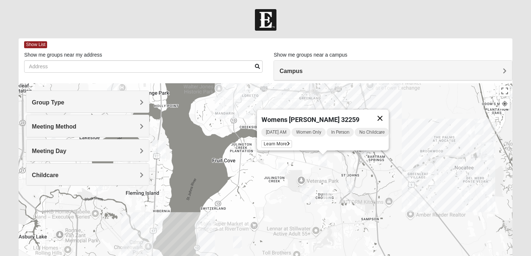
click at [382, 117] on button "Close" at bounding box center [380, 119] width 18 height 18
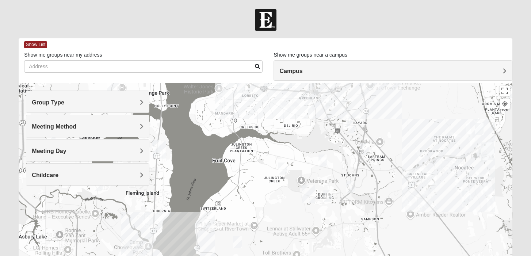
click at [335, 97] on div "To navigate, press the arrow keys." at bounding box center [266, 229] width 494 height 292
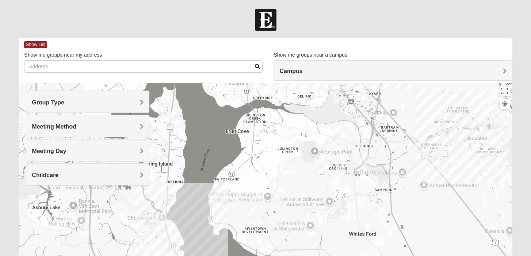
drag, startPoint x: 299, startPoint y: 124, endPoint x: 285, endPoint y: 74, distance: 51.8
click at [285, 74] on div "Show List Loading Groups Keywords Filter Additional Filters Campus Arlington Ba…" at bounding box center [266, 206] width 494 height 337
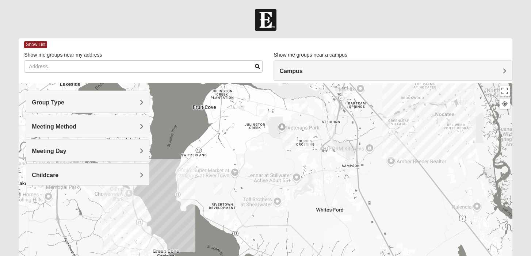
click at [331, 135] on img "Womens Herron 32259" at bounding box center [331, 134] width 9 height 12
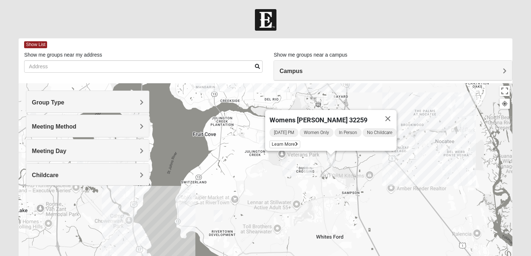
click at [308, 168] on img "Womens Pline 32259" at bounding box center [308, 170] width 9 height 12
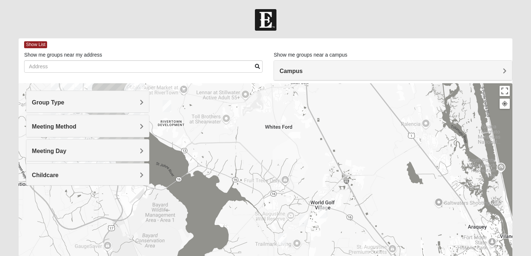
drag, startPoint x: 330, startPoint y: 202, endPoint x: 263, endPoint y: 43, distance: 171.9
click at [263, 44] on div "Show List Loading Groups Keywords Filter Additional Filters Campus Arlington Ba…" at bounding box center [266, 206] width 494 height 337
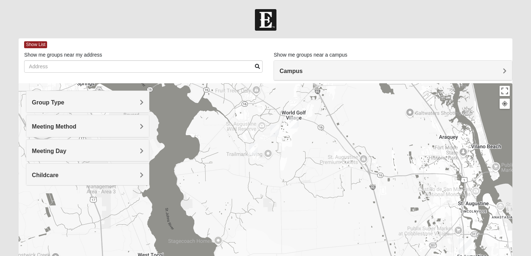
click at [293, 123] on img "Womens Shesterenko 32092" at bounding box center [294, 123] width 9 height 12
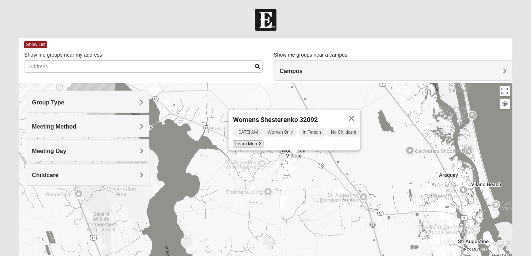
click at [252, 140] on span "Learn More" at bounding box center [248, 144] width 31 height 8
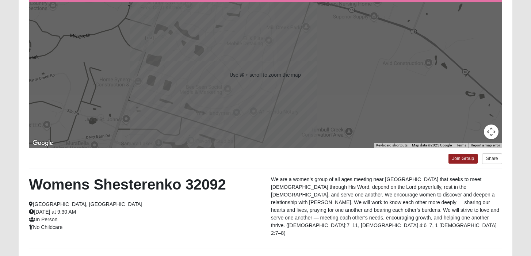
scroll to position [80, 0]
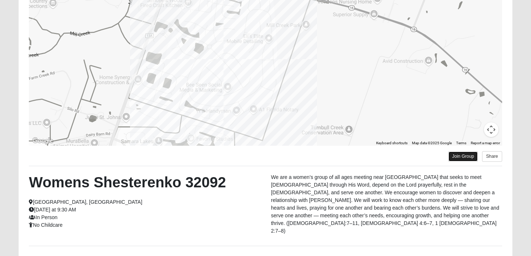
click at [462, 155] on link "Join Group" at bounding box center [463, 157] width 29 height 10
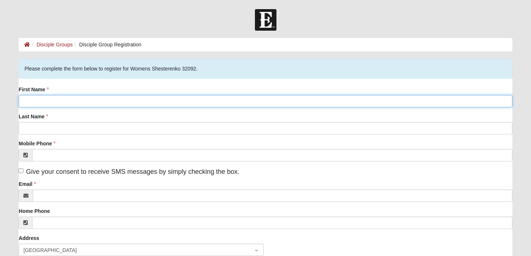
click at [225, 106] on input "First Name" at bounding box center [266, 101] width 494 height 12
type input "[PERSON_NAME]"
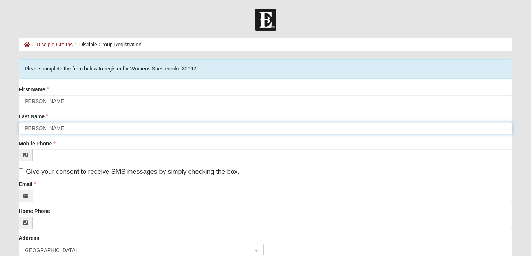
type input "[PERSON_NAME]"
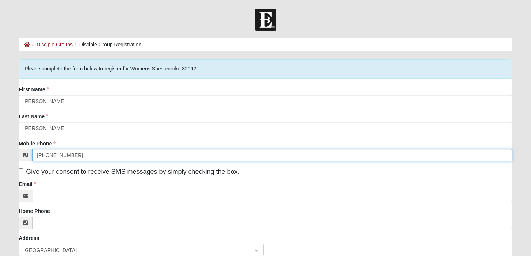
type input "[PHONE_NUMBER]"
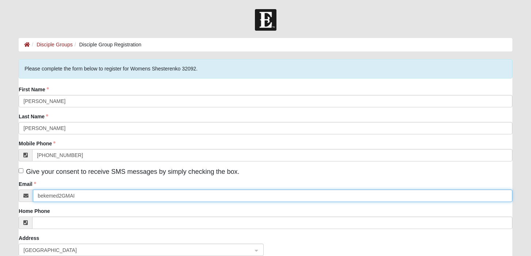
type input "bekemed2GMAI"
click at [141, 192] on input "bekemed2GMAI" at bounding box center [272, 196] width 479 height 12
type input "B"
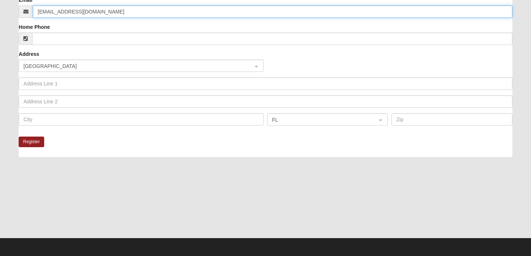
scroll to position [185, 0]
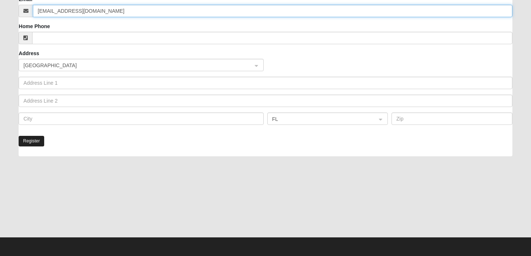
type input "[EMAIL_ADDRESS][DOMAIN_NAME]"
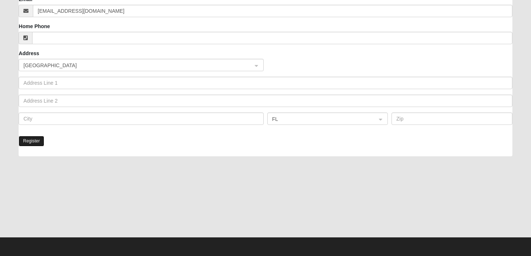
click at [34, 140] on button "Register" at bounding box center [32, 141] width 26 height 11
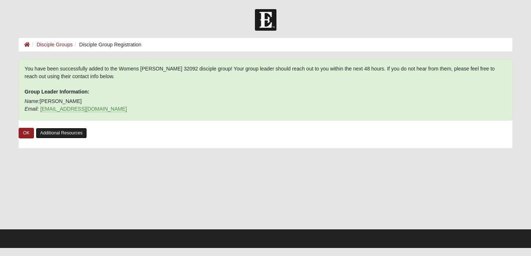
click at [74, 130] on link "Additional Resources" at bounding box center [61, 133] width 51 height 11
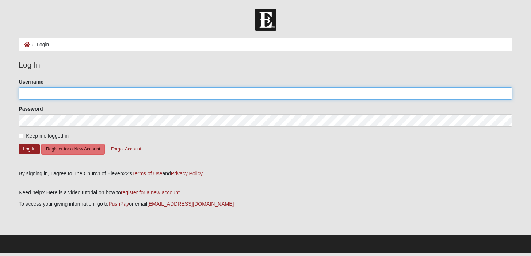
click at [247, 89] on input "Username" at bounding box center [266, 93] width 494 height 12
